Goal: Task Accomplishment & Management: Manage account settings

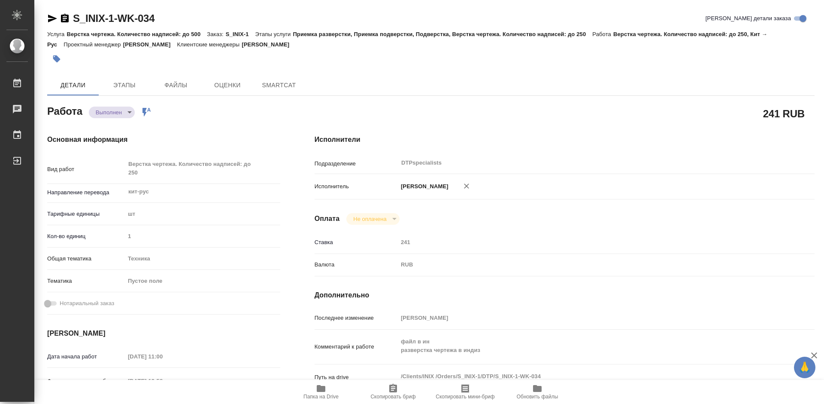
type textarea "x"
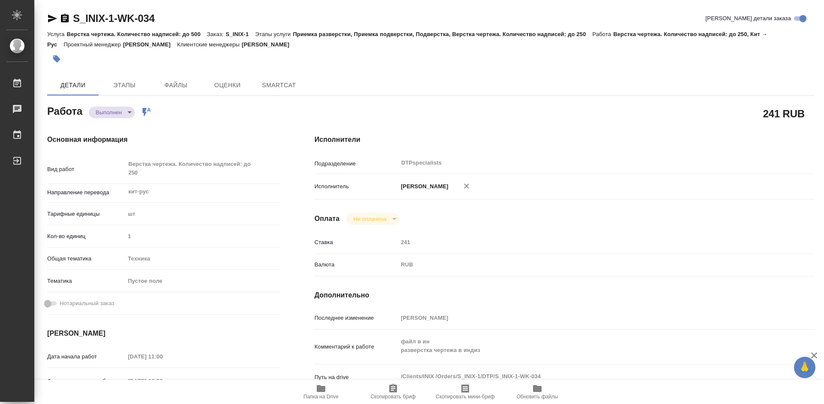
type textarea "x"
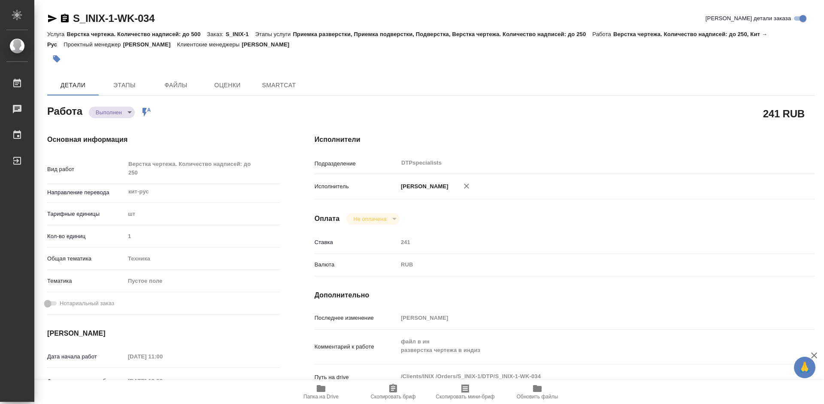
type textarea "x"
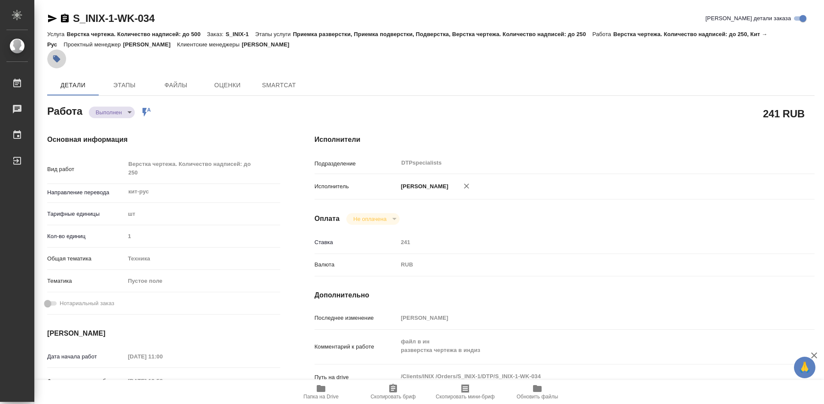
click at [57, 57] on icon "button" at bounding box center [56, 58] width 7 height 7
type textarea "x"
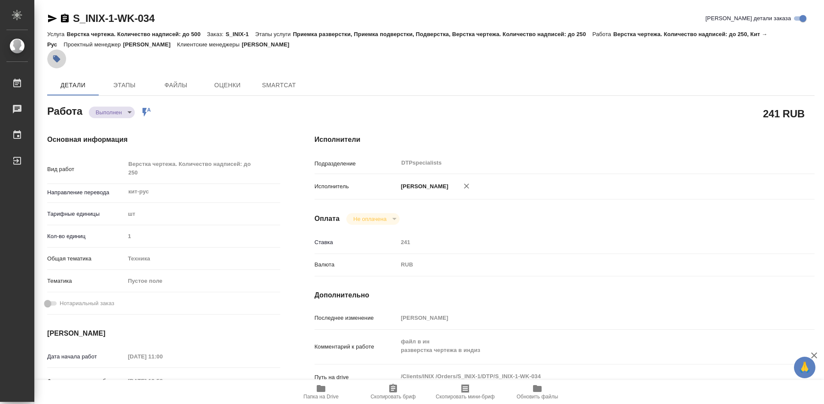
type textarea "x"
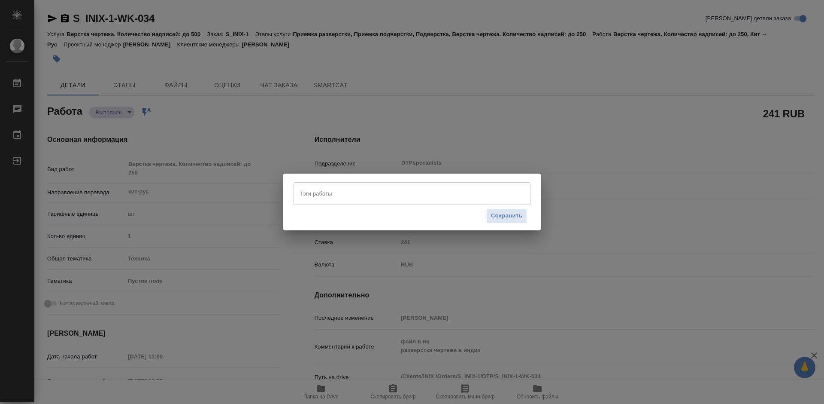
type textarea "x"
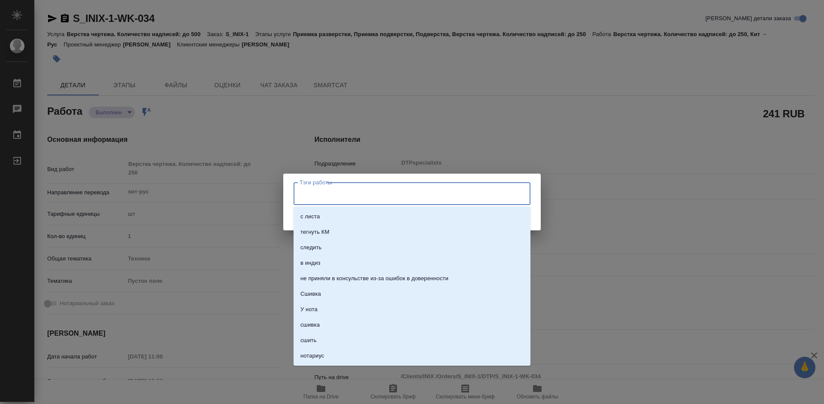
click at [389, 188] on input "Тэги работы" at bounding box center [403, 193] width 213 height 15
type textarea "x"
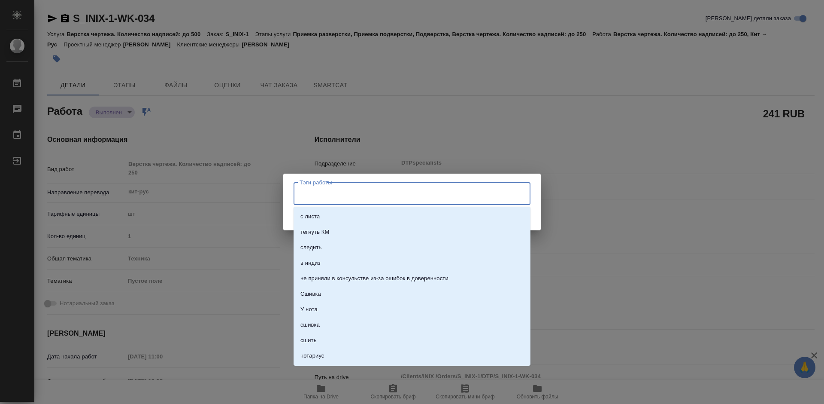
type textarea "x"
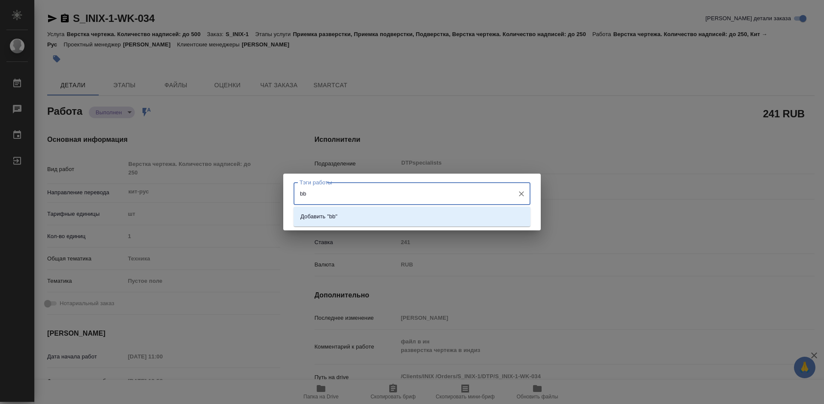
type input "b"
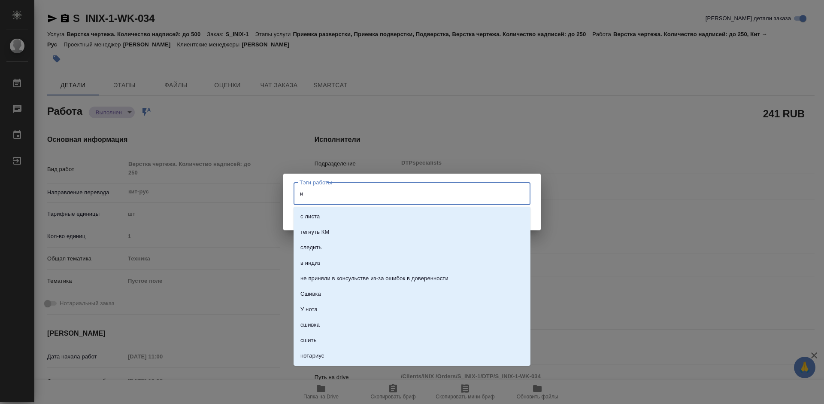
type input "ии"
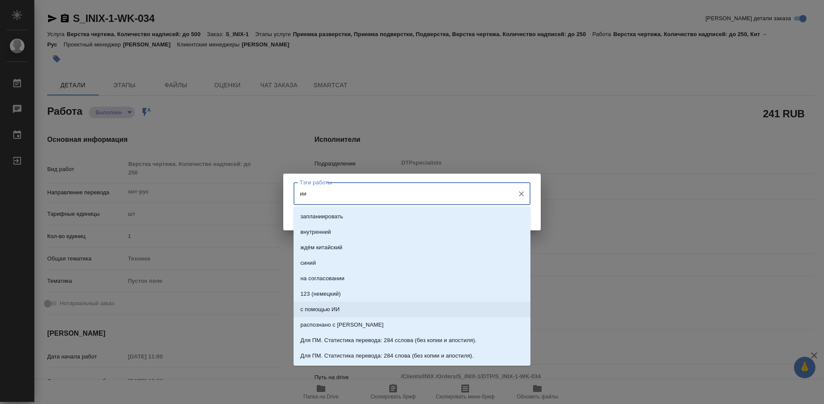
click at [347, 309] on li "с помощью ИИ" at bounding box center [412, 308] width 237 height 15
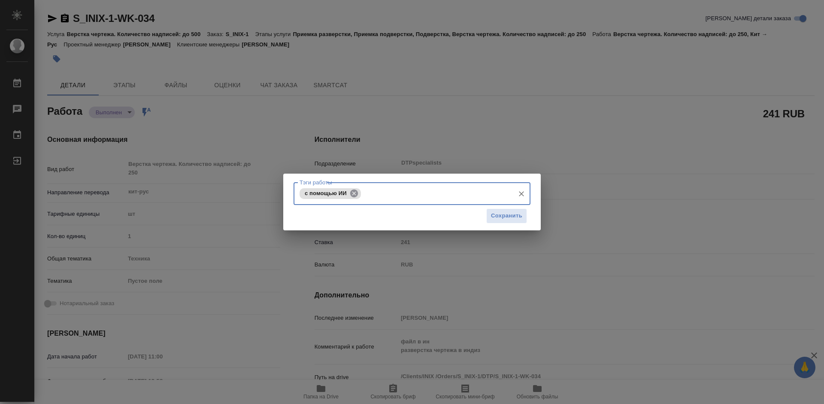
click at [351, 191] on icon at bounding box center [354, 193] width 8 height 8
type input "ии"
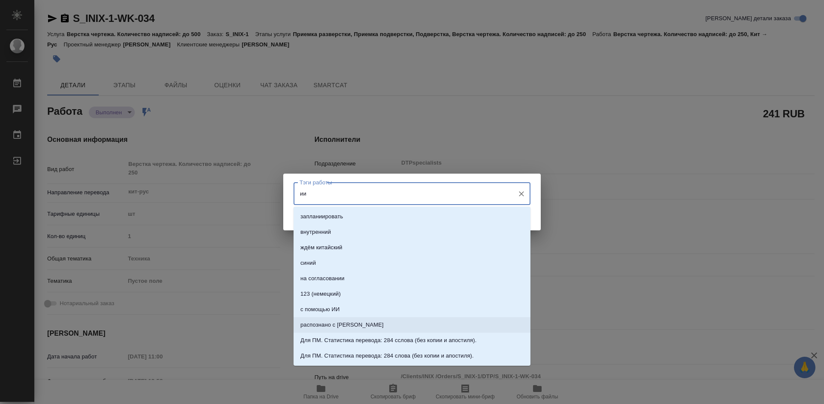
click at [359, 317] on li "распознано с ИИ" at bounding box center [412, 324] width 237 height 15
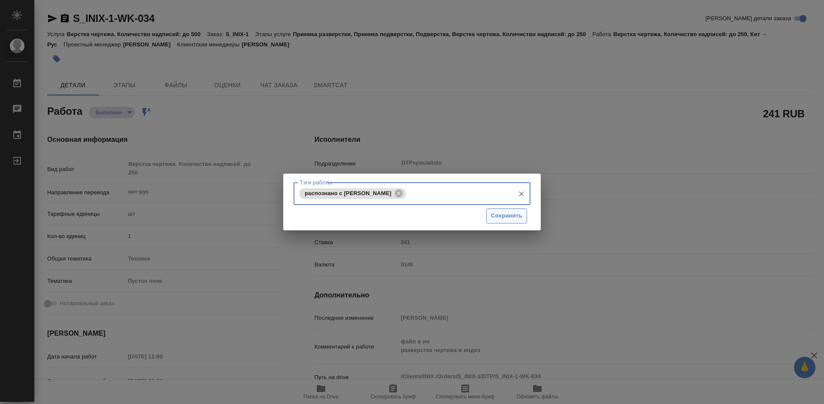
click at [496, 215] on span "Сохранить" at bounding box center [506, 216] width 31 height 10
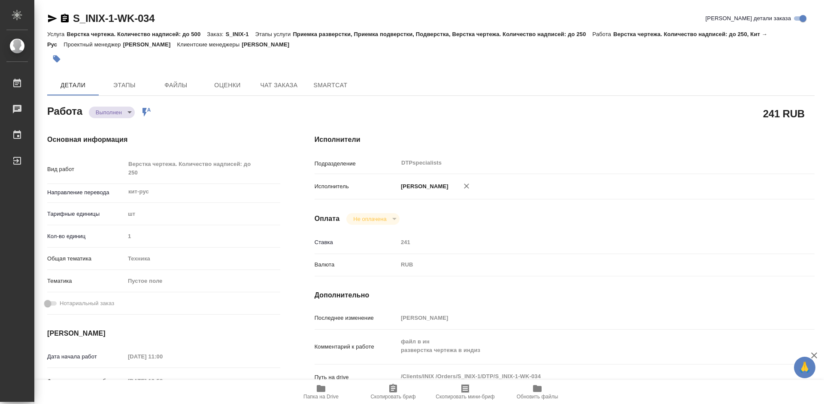
type input "completed"
type textarea "Верстка чертежа. Количество надписей: до 250"
type textarea "x"
type input "кит-рус"
type input "5a8b1489cc6b4906c91bfdc1"
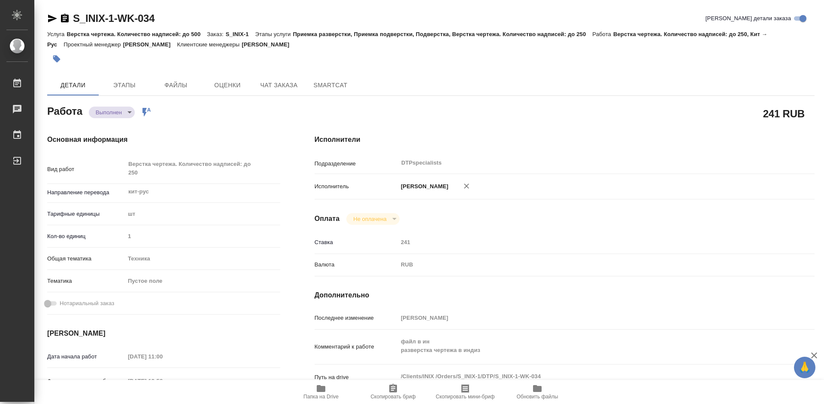
type input "1"
type input "tech"
type input "03.10.2025 11:00"
type input "03.10.2025 13:58"
type input "06.10.2025 16:00"
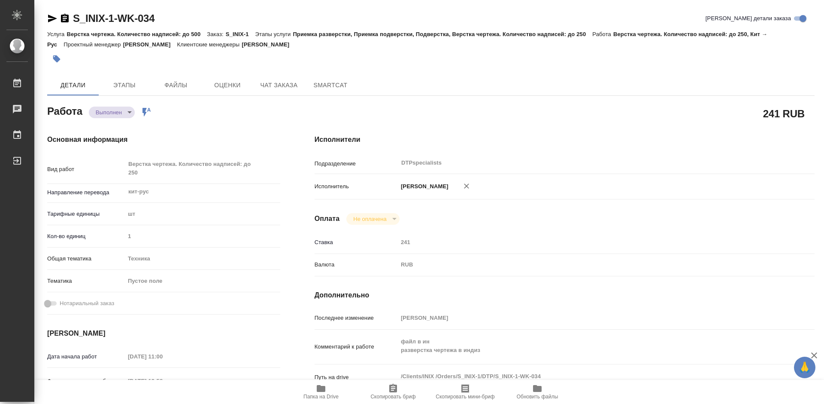
type input "03.10.2025 21:47"
type input "13.10.2025 17:00"
type input "DTPspecialists"
type input "notPayed"
type input "241"
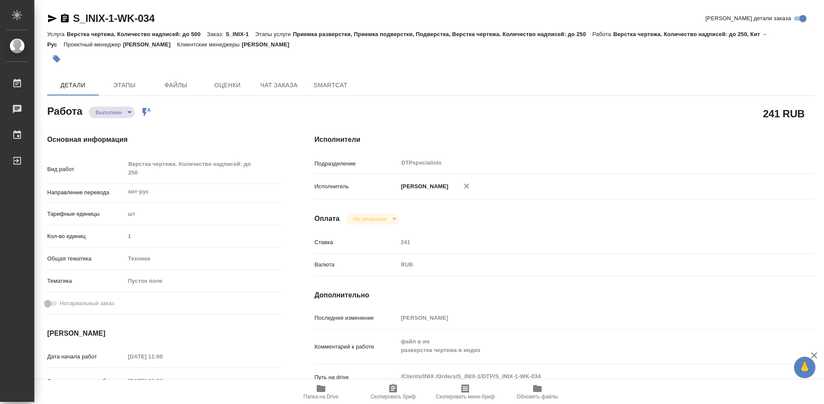
type input "RUB"
type input "[PERSON_NAME]"
type textarea "файл в ин разверстка чертежа в индиз"
type textarea "x"
type textarea "/Clients/INIX /Orders/S_INIX-1/DTP/S_INIX-1-WK-034"
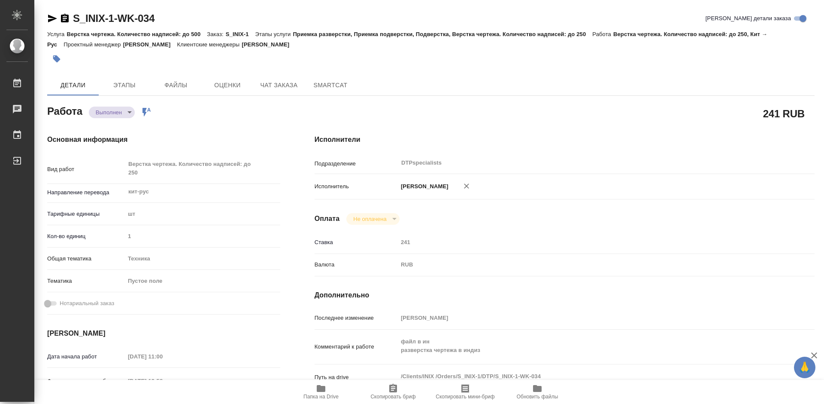
type textarea "x"
type input "S_INIX-1"
type input "Верстка чертежа. Количество надписей: до 500"
type input "Приемка разверстки, Приемка подверстки, Подверстка, Верстка чертежа. Количество…"
type input "Никифорова Валерия"
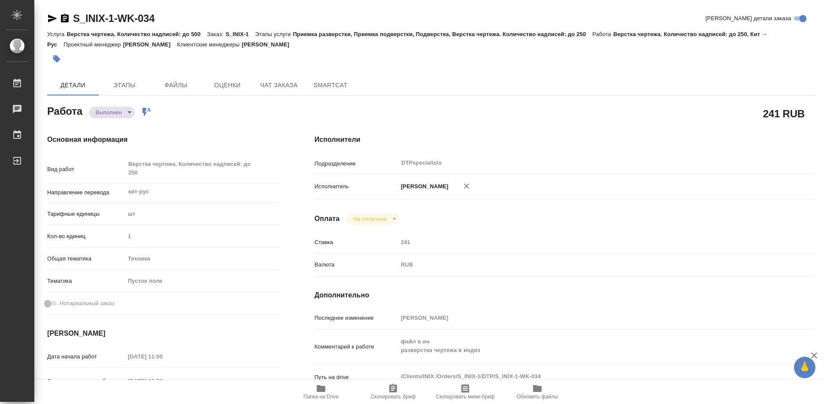
type input "Заборова Александра"
type input "/Clients/INIX /Orders/S_INIX-1"
type textarea "x"
type textarea "перевод паспортов без заверения на рус., с версткой без соответствия макету ори…"
type textarea "x"
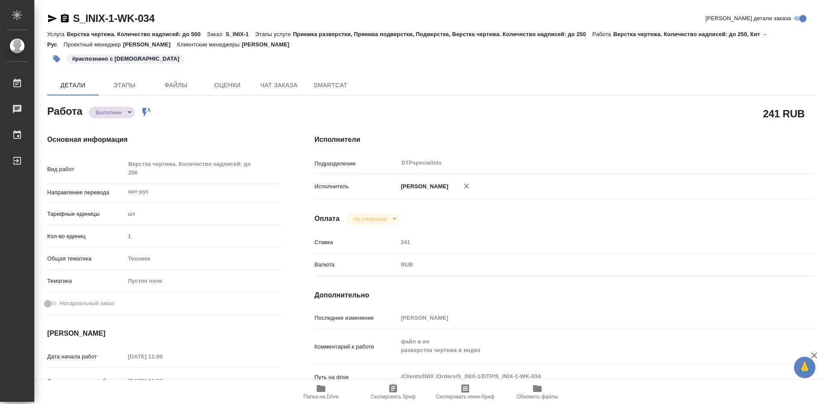
type textarea "x"
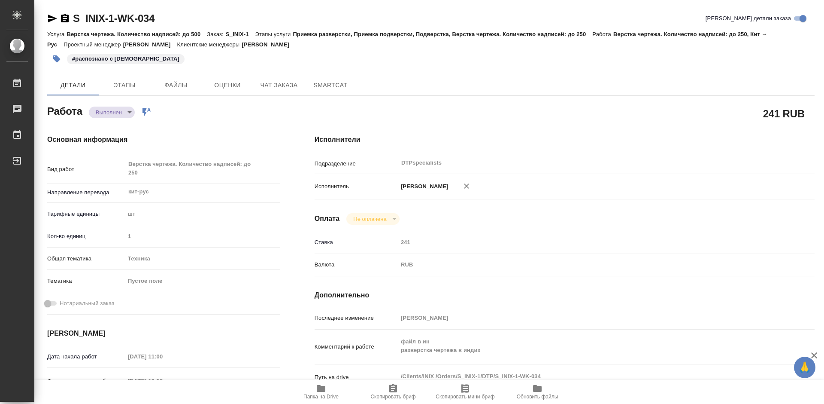
type textarea "x"
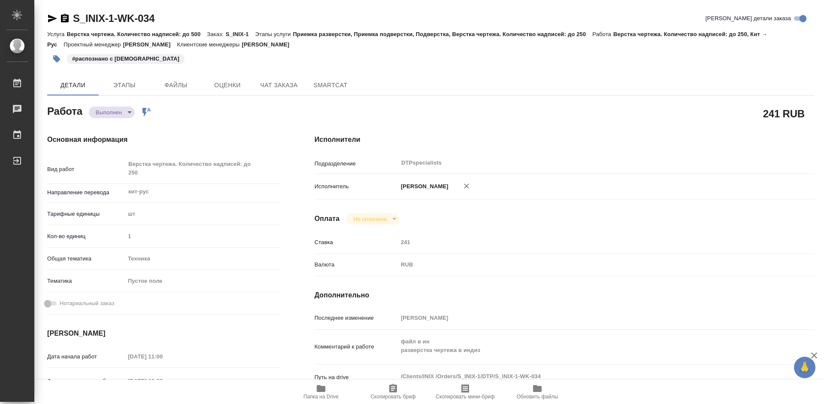
type textarea "x"
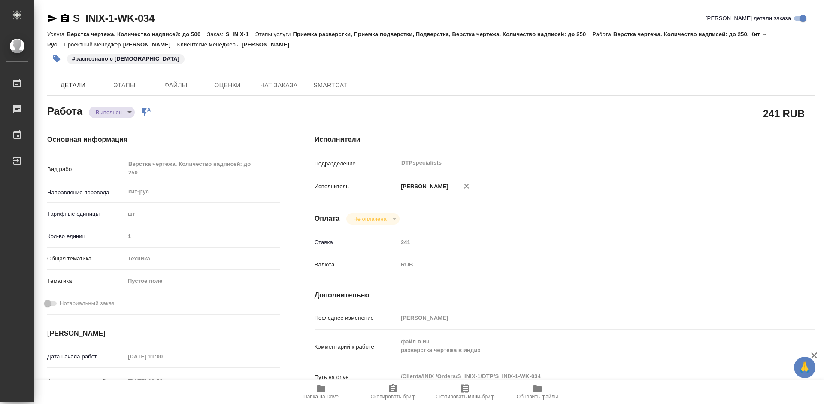
type textarea "x"
